Goal: Check status: Check status

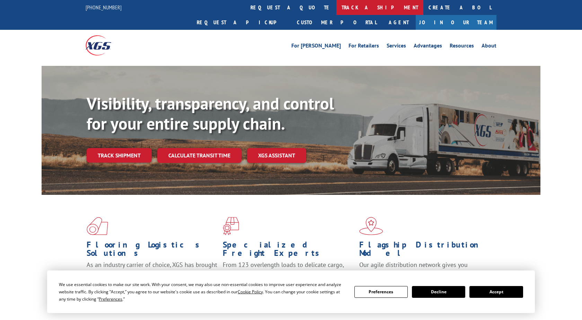
click at [337, 8] on link "track a shipment" at bounding box center [380, 7] width 87 height 15
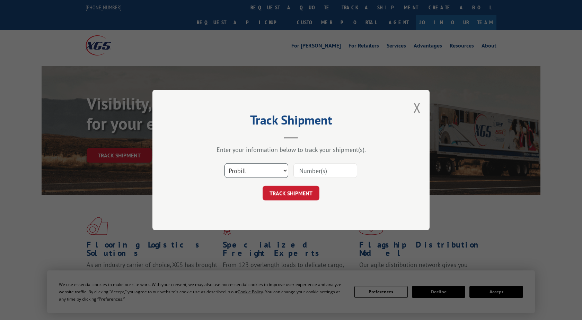
click at [225, 163] on select "Select category... Probill BOL PO" at bounding box center [257, 170] width 64 height 15
select select "bol"
click option "BOL" at bounding box center [0, 0] width 0 height 0
click at [318, 169] on input at bounding box center [326, 170] width 64 height 15
type input "102921638306"
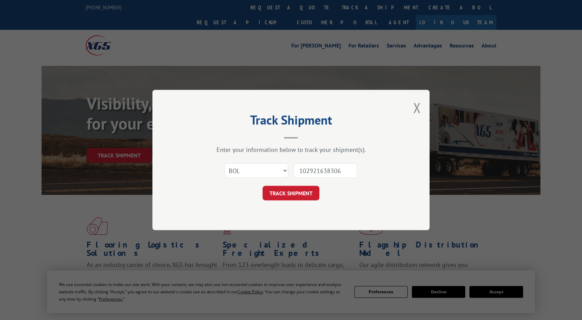
click button "TRACK SHIPMENT" at bounding box center [291, 193] width 57 height 15
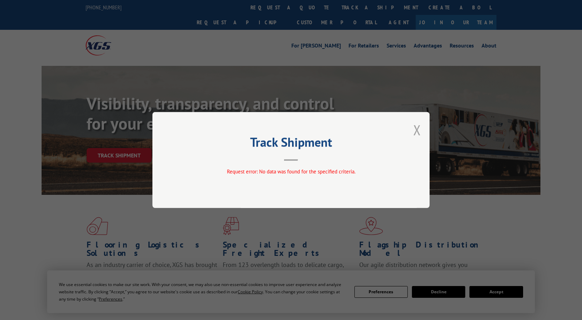
click at [415, 127] on button "Close modal" at bounding box center [418, 130] width 8 height 18
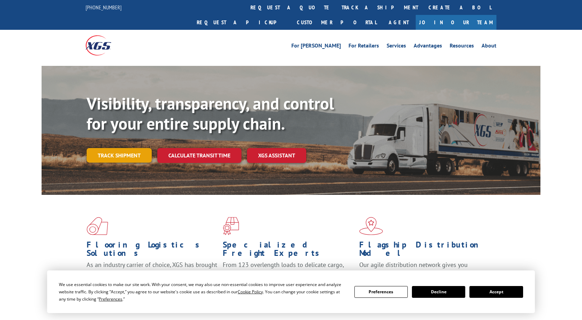
click at [142, 148] on link "Track shipment" at bounding box center [119, 155] width 65 height 15
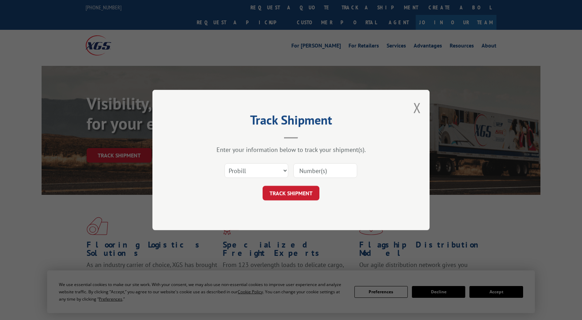
click at [330, 171] on input at bounding box center [326, 170] width 64 height 15
type input "102921638306"
click button "TRACK SHIPMENT" at bounding box center [291, 193] width 57 height 15
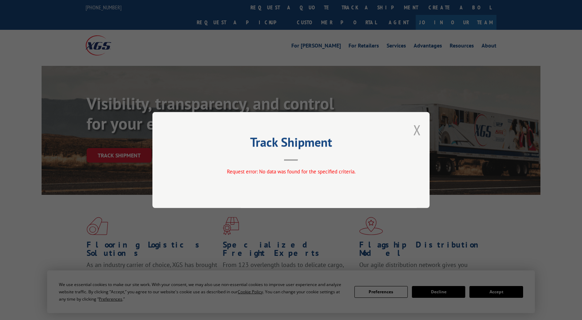
click at [417, 131] on button "Close modal" at bounding box center [418, 130] width 8 height 18
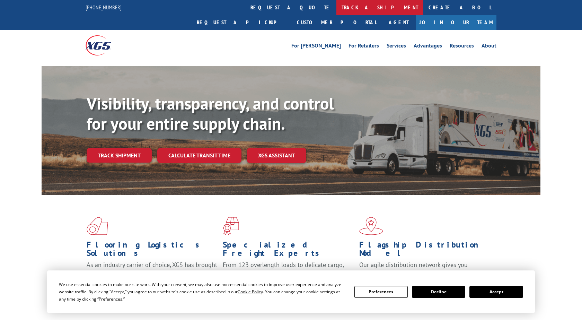
click at [337, 10] on link "track a shipment" at bounding box center [380, 7] width 87 height 15
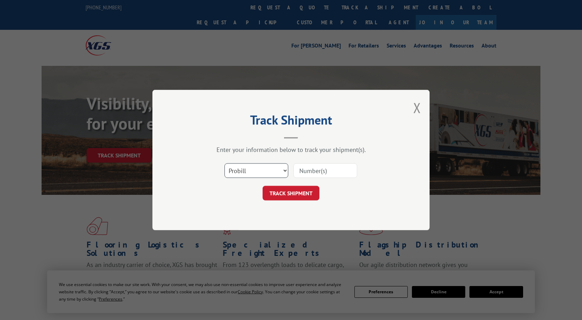
click at [225, 163] on select "Select category... Probill BOL PO" at bounding box center [257, 170] width 64 height 15
select select "po"
click option "PO" at bounding box center [0, 0] width 0 height 0
click at [314, 171] on input at bounding box center [326, 170] width 64 height 15
type input "102921638306"
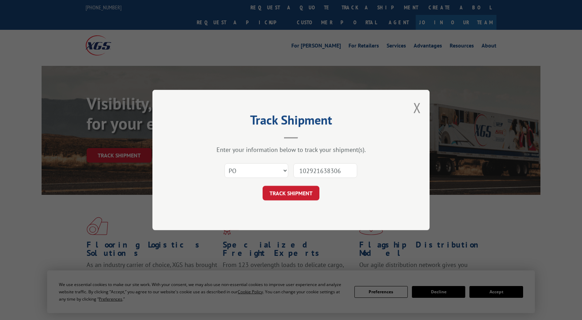
click button "TRACK SHIPMENT" at bounding box center [291, 193] width 57 height 15
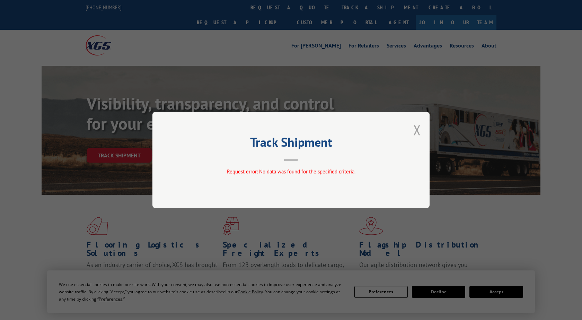
click at [419, 133] on button "Close modal" at bounding box center [418, 130] width 8 height 18
